Goal: Navigation & Orientation: Find specific page/section

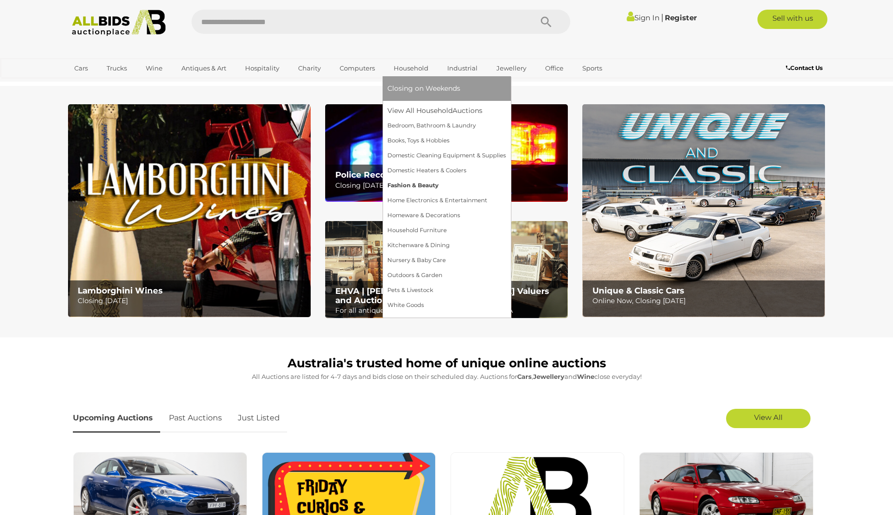
click at [410, 182] on link "Fashion & Beauty" at bounding box center [446, 185] width 119 height 15
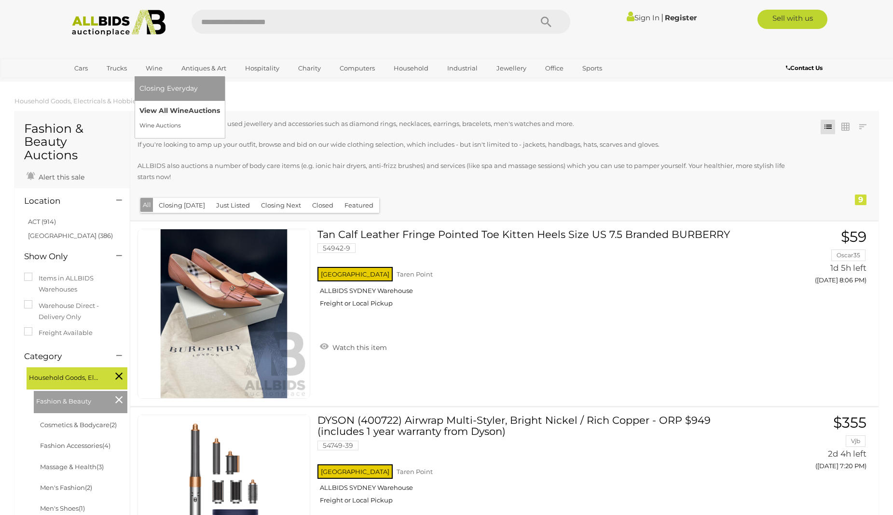
click at [153, 109] on link "View All Wine Auctions" at bounding box center [179, 110] width 81 height 15
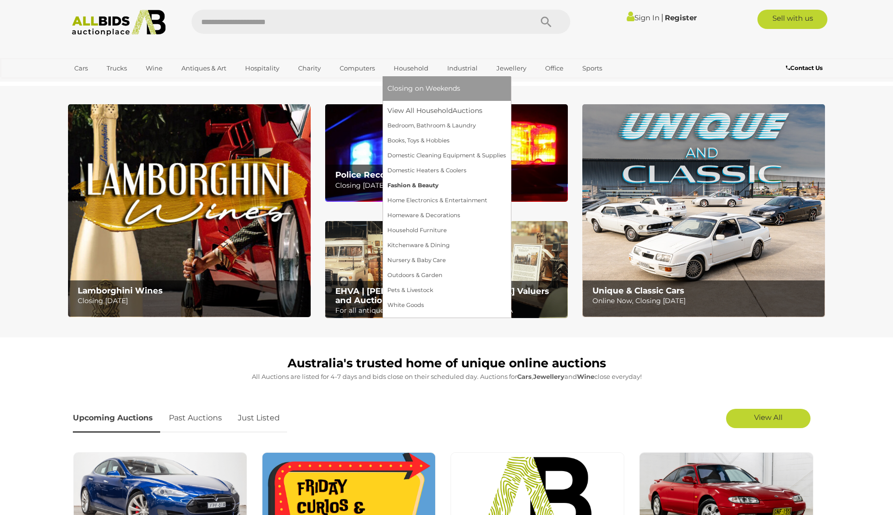
click at [420, 185] on link "Fashion & Beauty" at bounding box center [446, 185] width 119 height 15
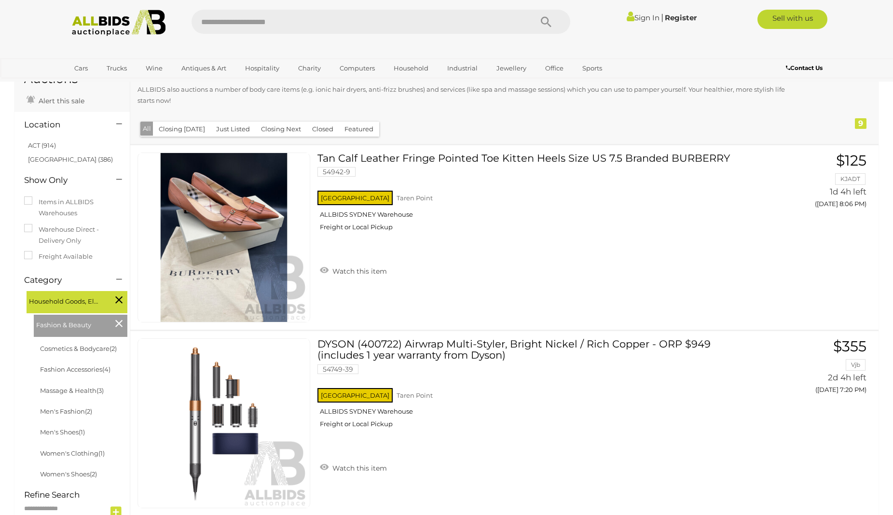
scroll to position [71, 0]
